Goal: Task Accomplishment & Management: Manage account settings

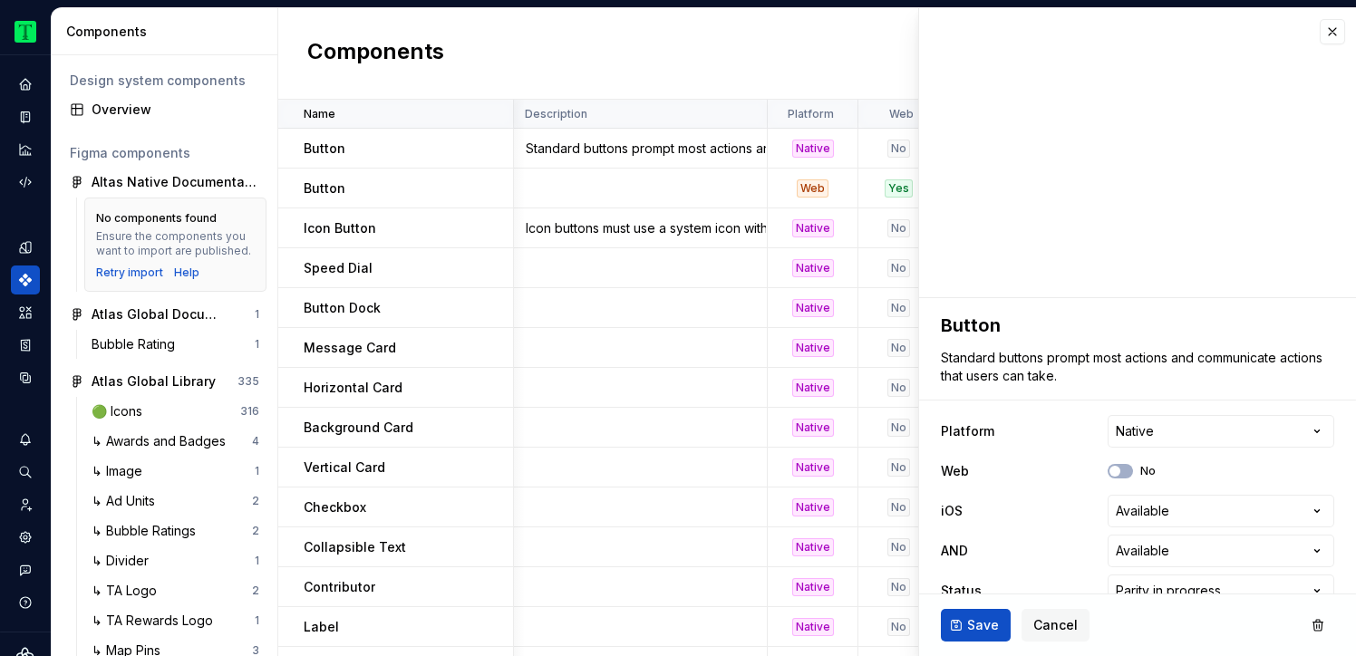
scroll to position [0, 671]
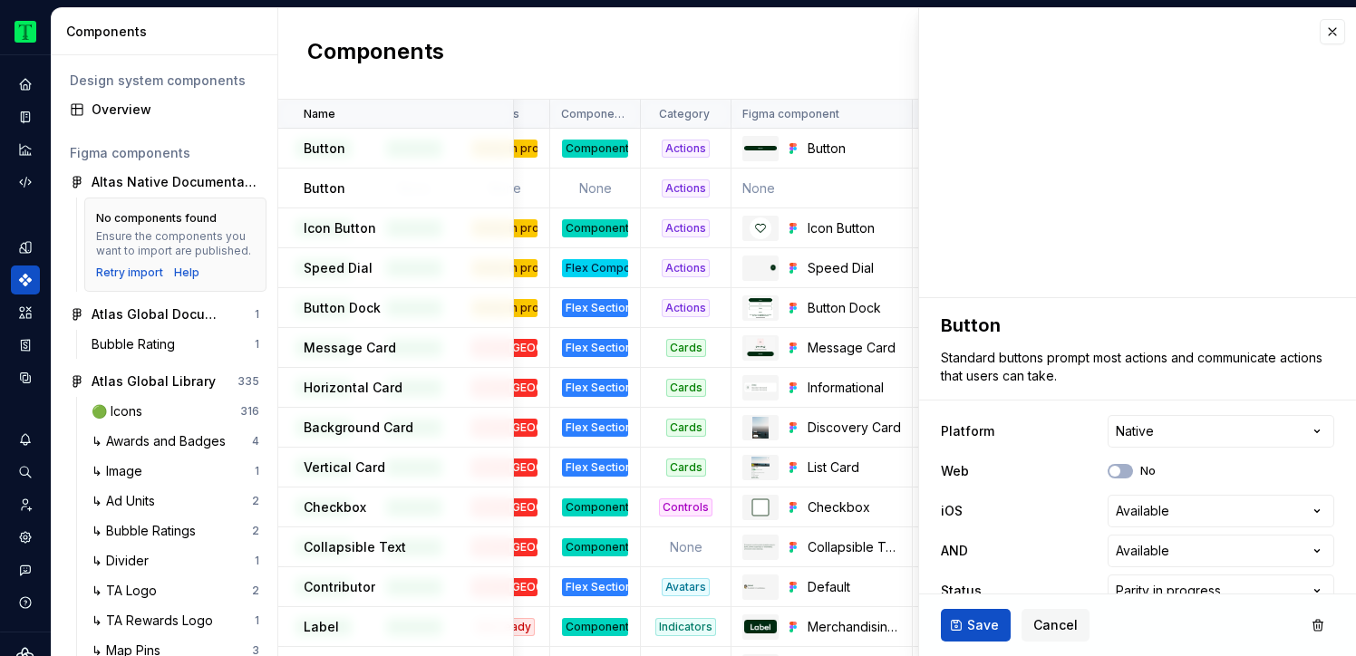
type textarea "*"
click at [27, 84] on icon "Home" at bounding box center [25, 84] width 12 height 12
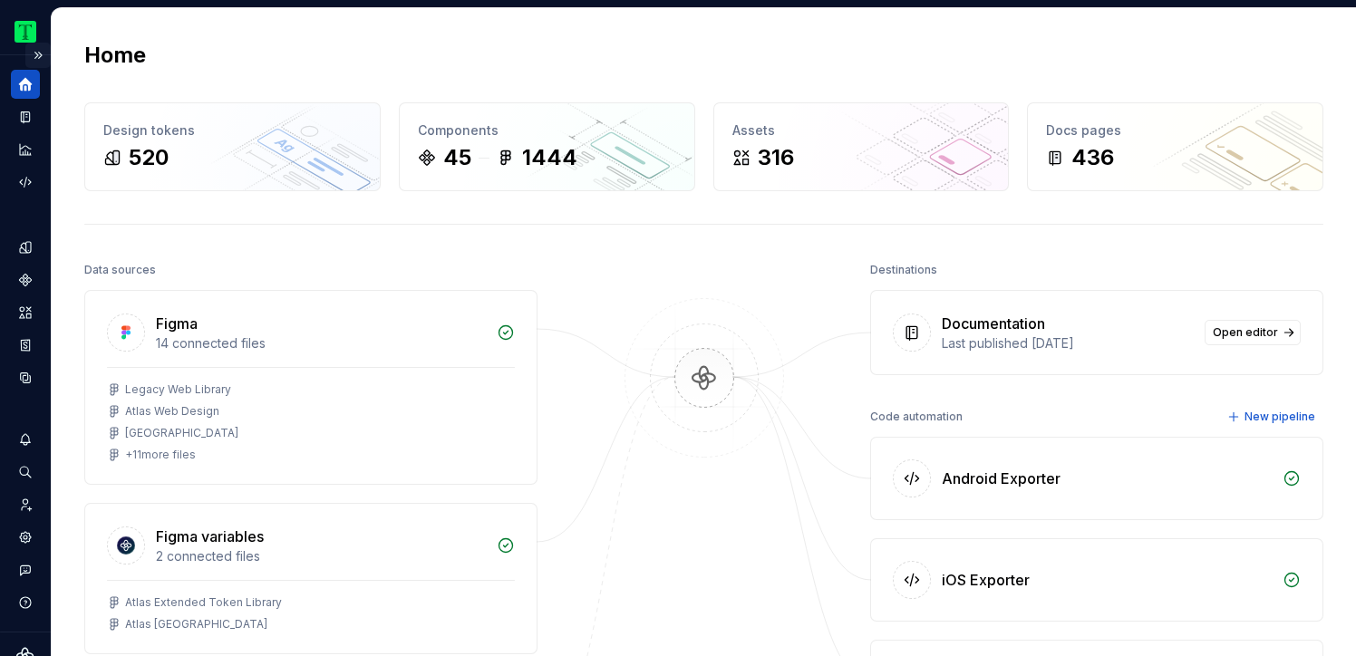
click at [35, 50] on button "Expand sidebar" at bounding box center [37, 55] width 25 height 25
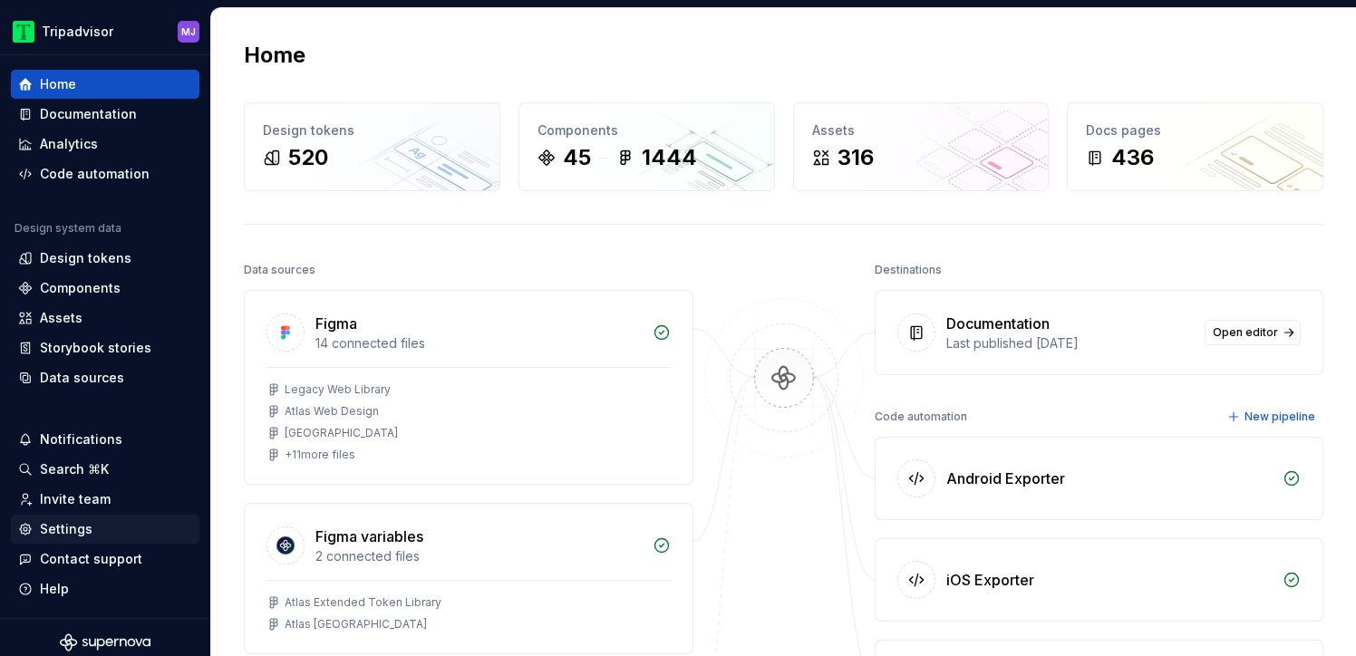
scroll to position [10, 0]
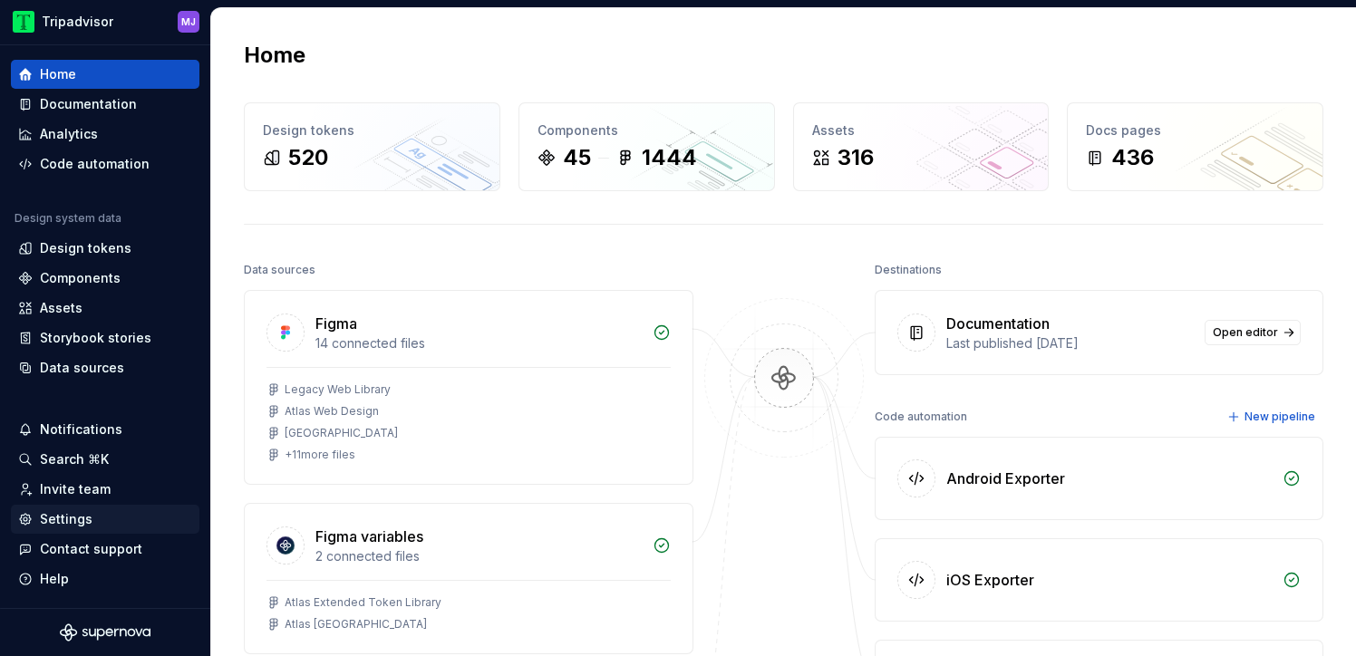
click at [92, 522] on div "Settings" at bounding box center [105, 519] width 174 height 18
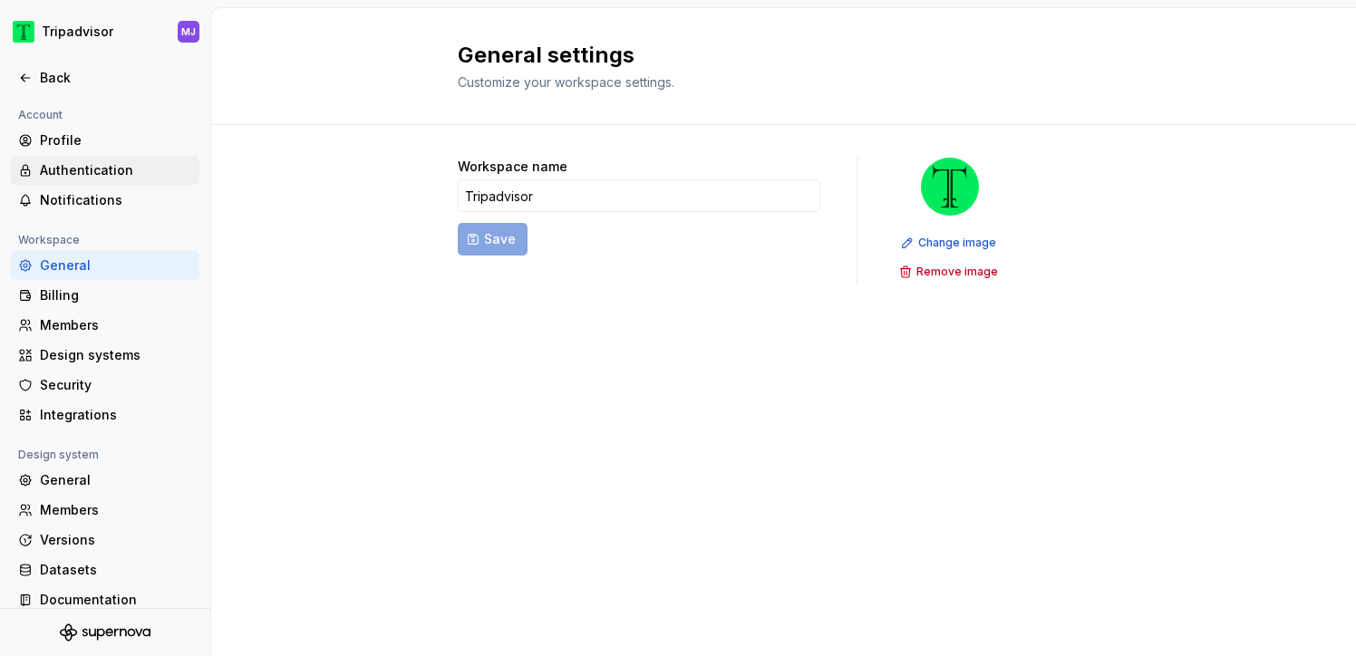
click at [140, 163] on div "Authentication" at bounding box center [116, 170] width 152 height 18
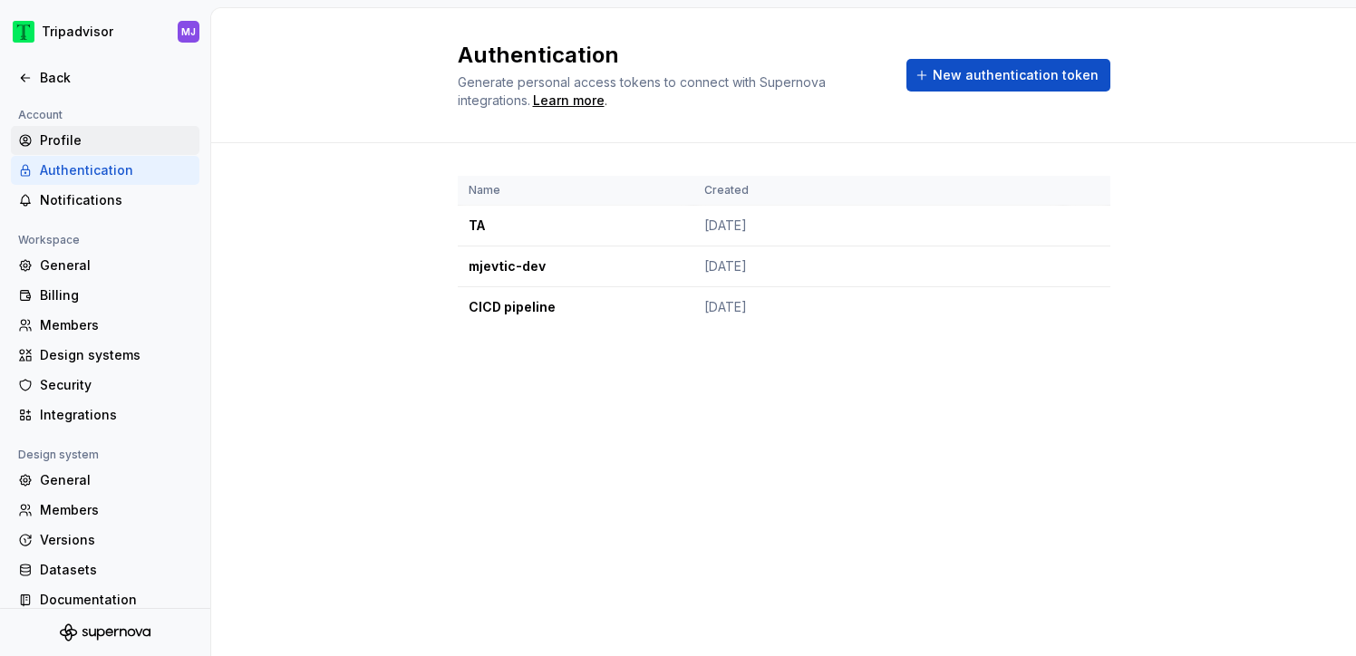
click at [84, 140] on div "Profile" at bounding box center [116, 140] width 152 height 18
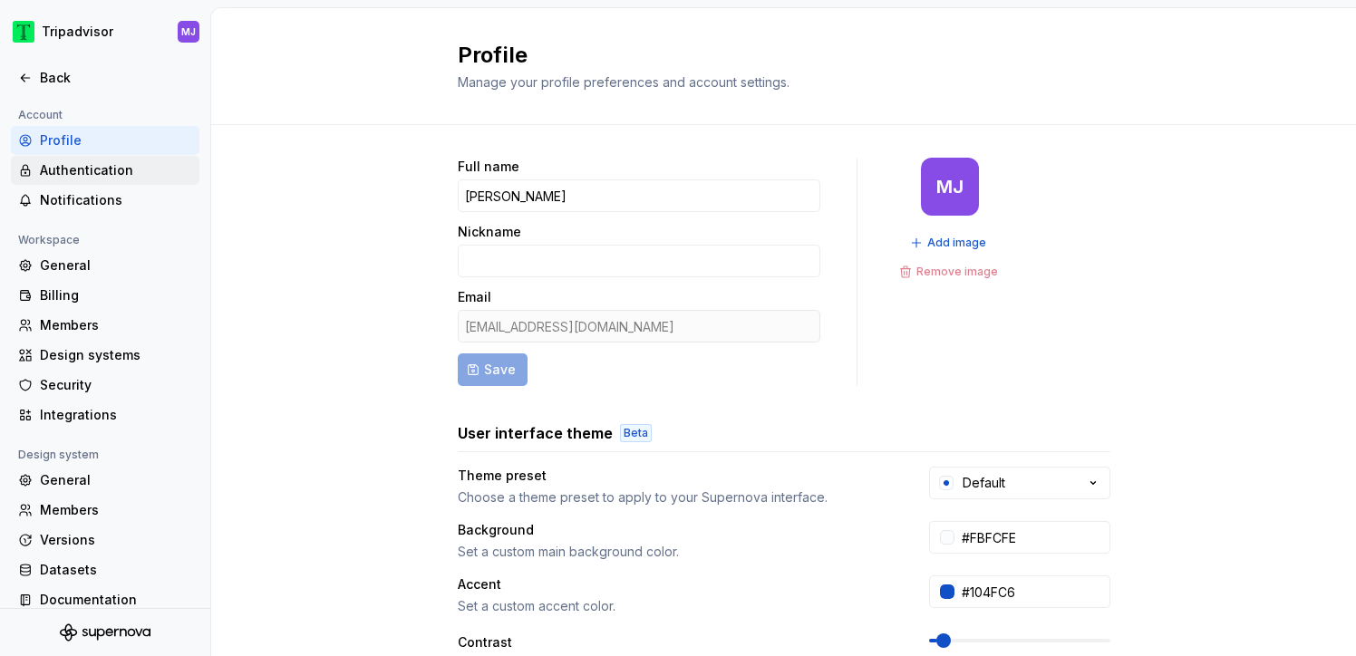
click at [102, 168] on div "Authentication" at bounding box center [116, 170] width 152 height 18
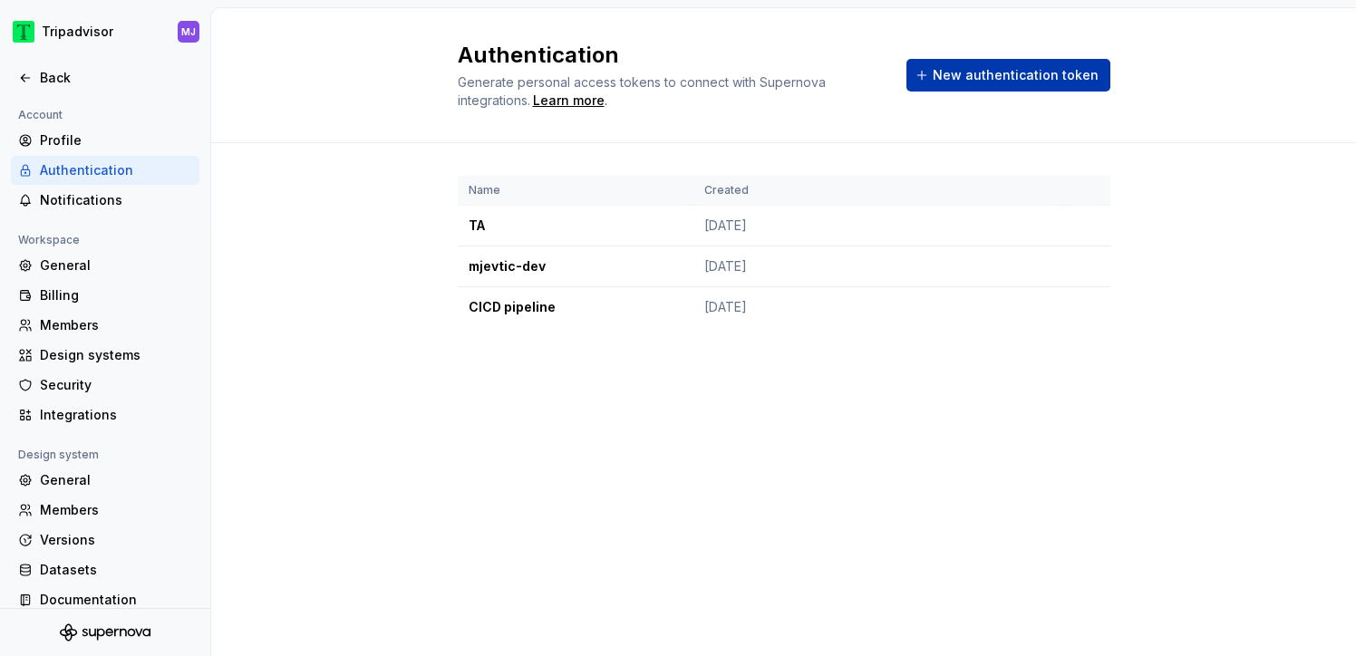
click at [954, 72] on span "New authentication token" at bounding box center [1016, 75] width 166 height 18
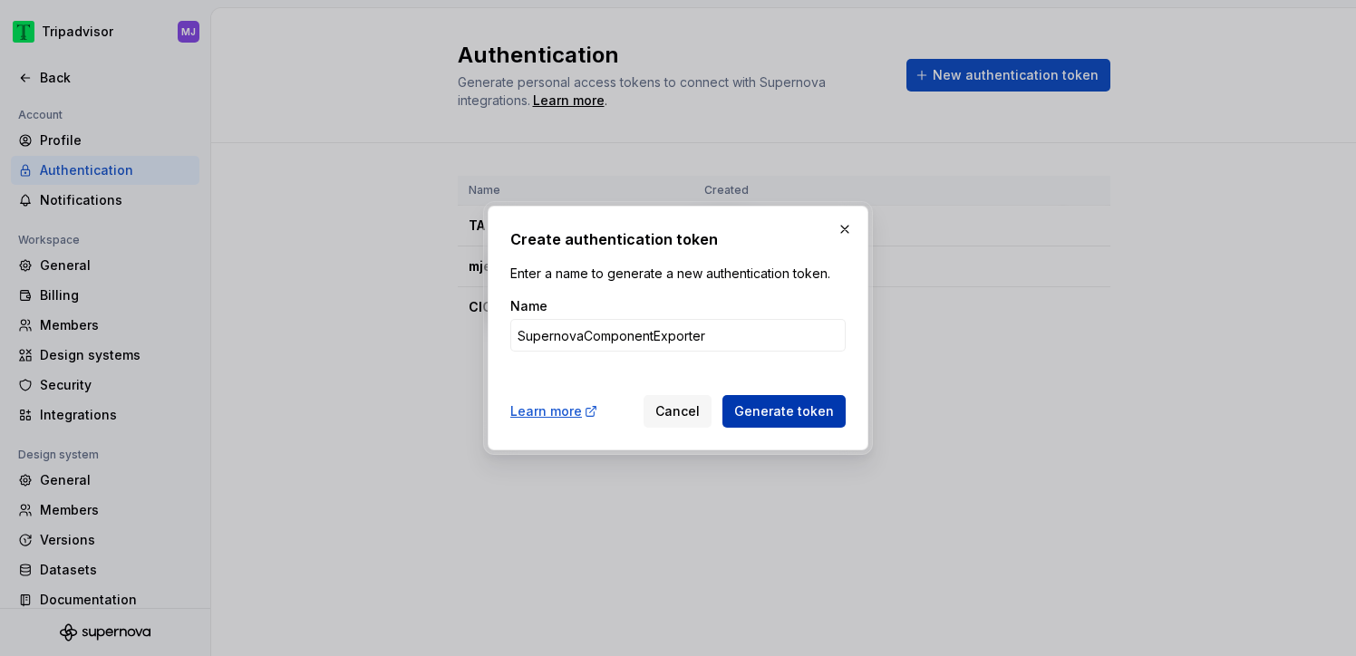
type input "SupernovaComponentExporter"
click at [773, 415] on span "Generate token" at bounding box center [784, 411] width 100 height 18
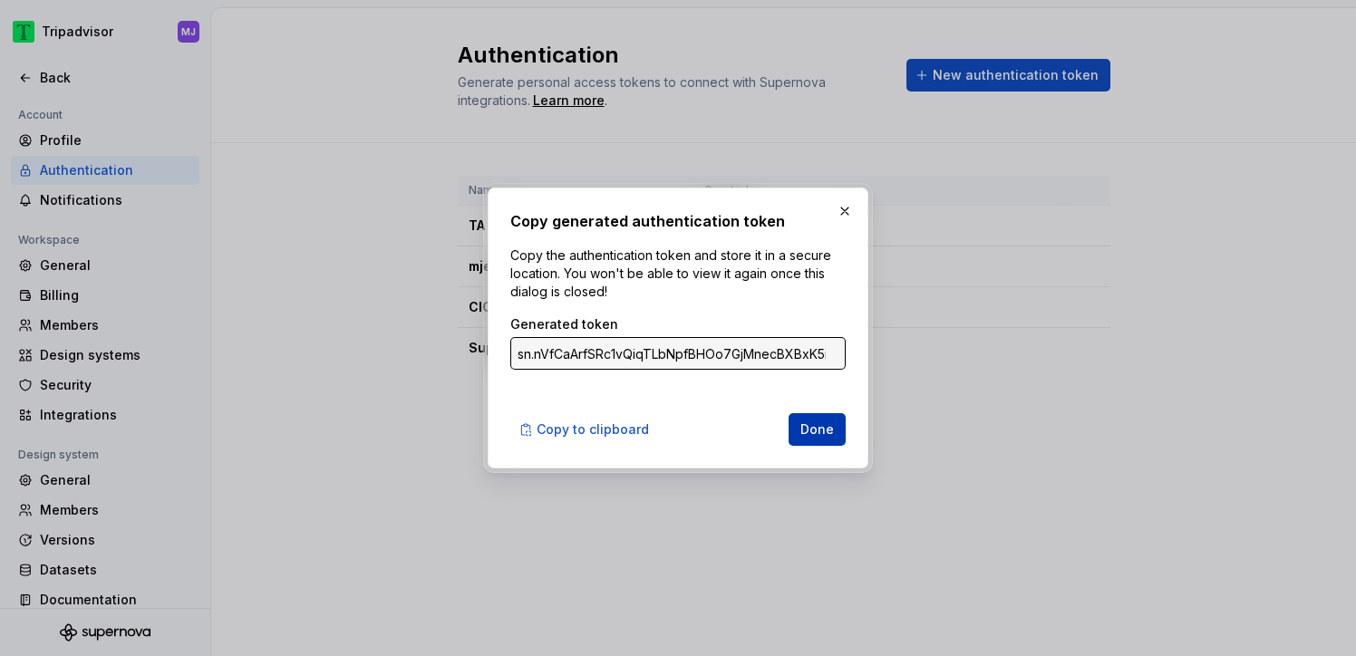
click at [821, 430] on span "Done" at bounding box center [817, 430] width 34 height 18
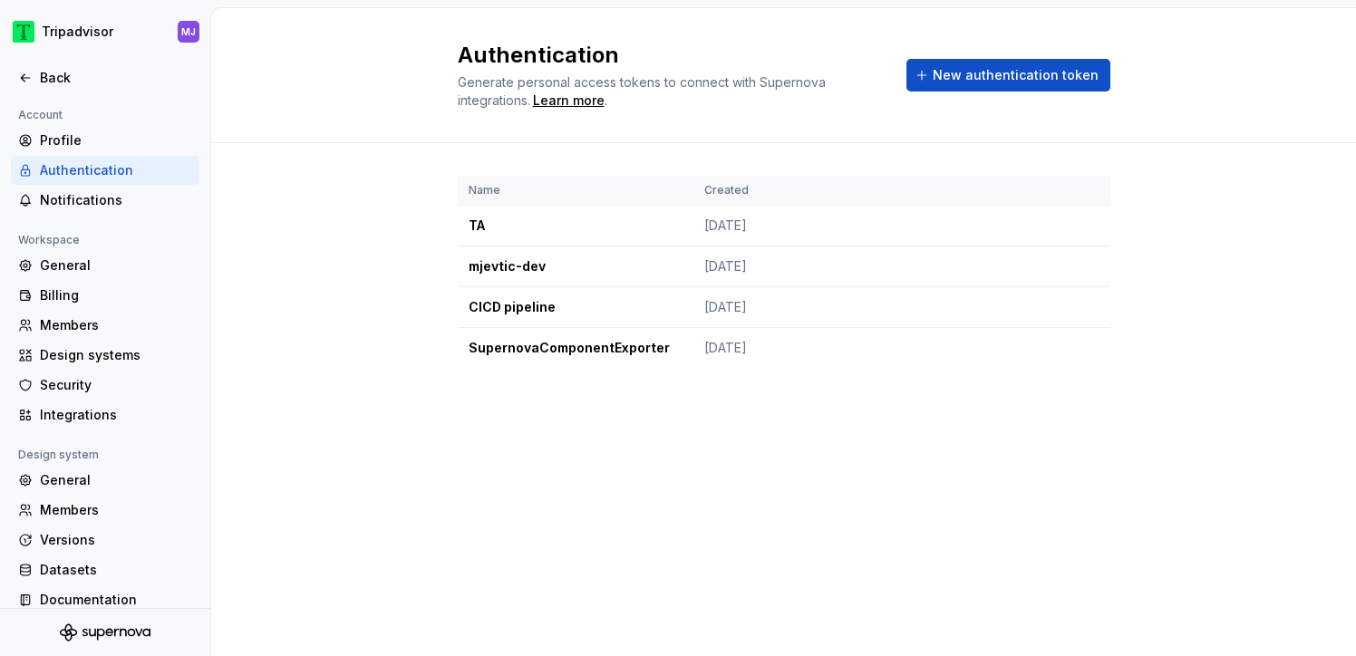
click at [821, 430] on div "Name Created TA May 22, 2024 mjevtic-dev Jun 19, 2025 CICD pipeline Aug 22, 202…" at bounding box center [784, 290] width 653 height 294
click at [51, 84] on div "Back" at bounding box center [116, 78] width 152 height 18
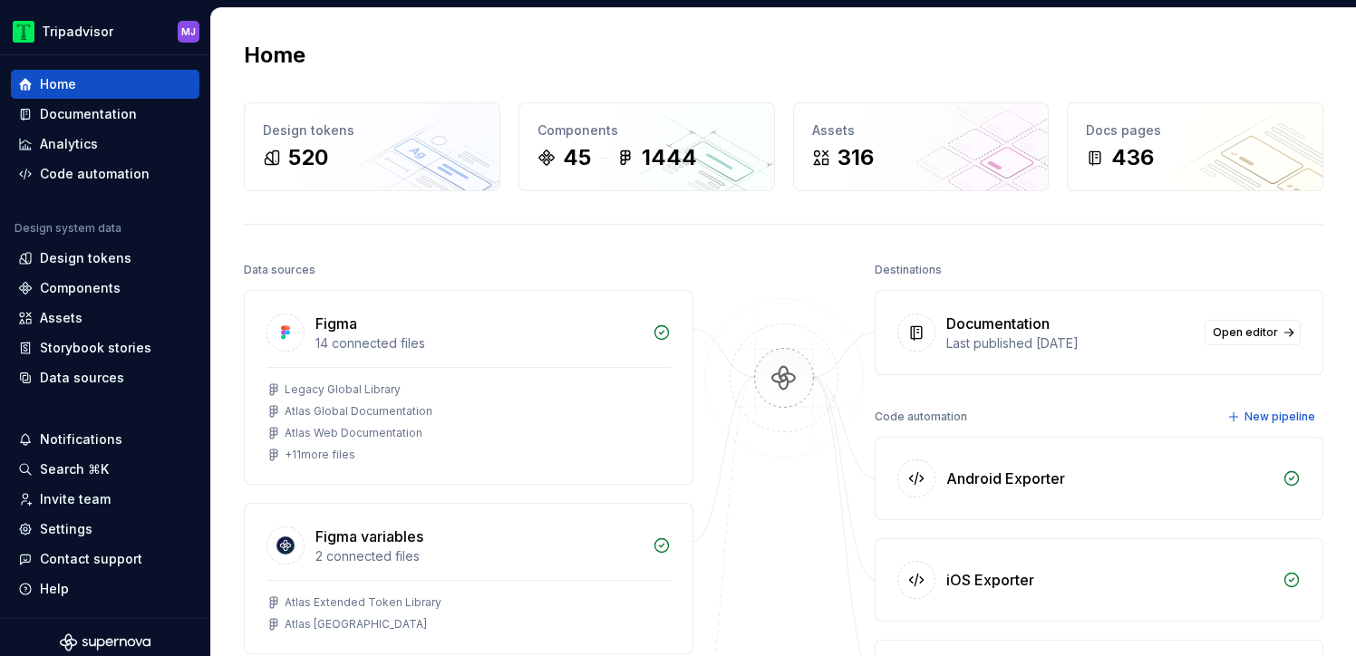
click at [51, 84] on div "Home" at bounding box center [58, 84] width 36 height 18
click at [92, 289] on div "Components" at bounding box center [80, 288] width 81 height 18
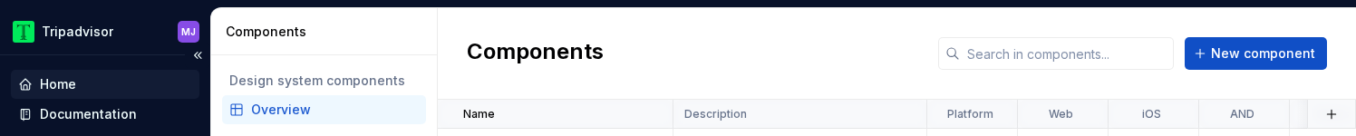
click at [43, 82] on div "Home" at bounding box center [58, 84] width 36 height 18
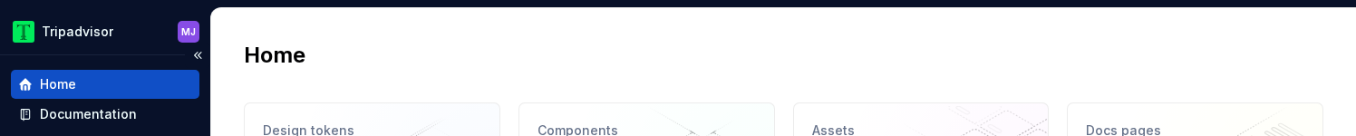
click at [43, 82] on div "Home" at bounding box center [58, 84] width 36 height 18
